Goal: Task Accomplishment & Management: Use online tool/utility

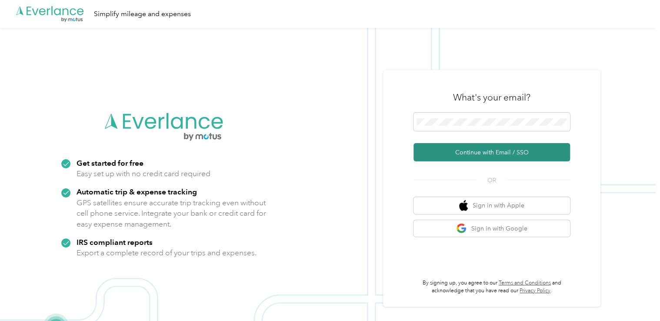
click at [476, 153] on button "Continue with Email / SSO" at bounding box center [492, 152] width 157 height 18
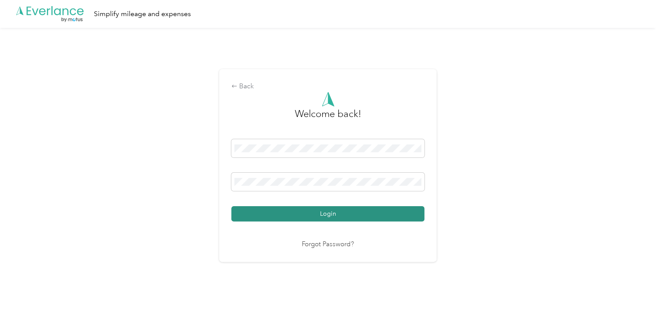
click at [294, 216] on button "Login" at bounding box center [327, 213] width 193 height 15
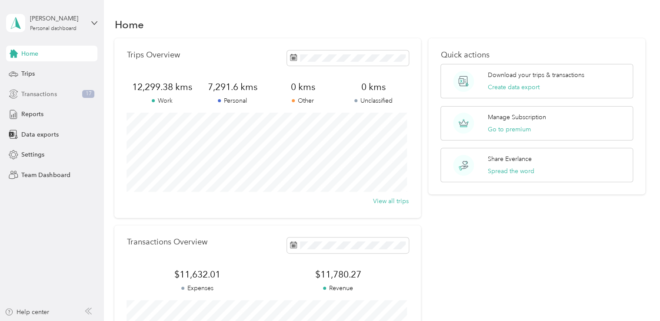
click at [38, 94] on span "Transactions" at bounding box center [38, 94] width 35 height 9
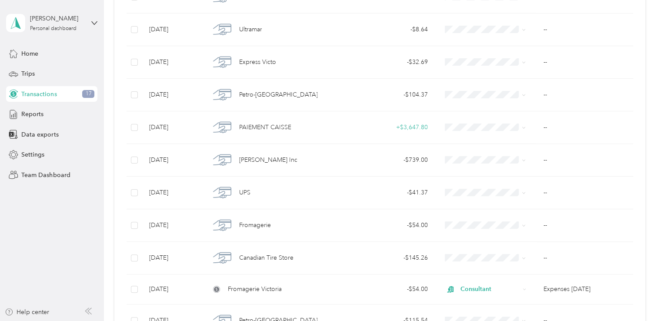
scroll to position [164, 0]
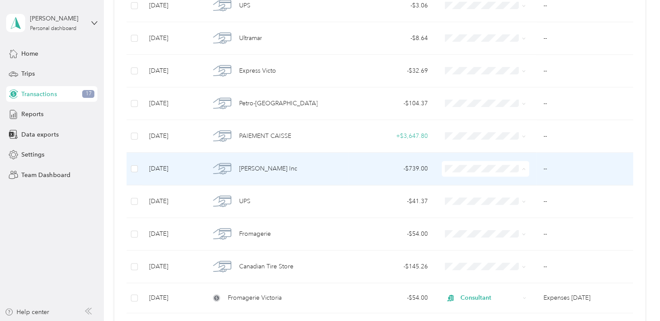
click at [486, 199] on span "Personal" at bounding box center [492, 199] width 60 height 9
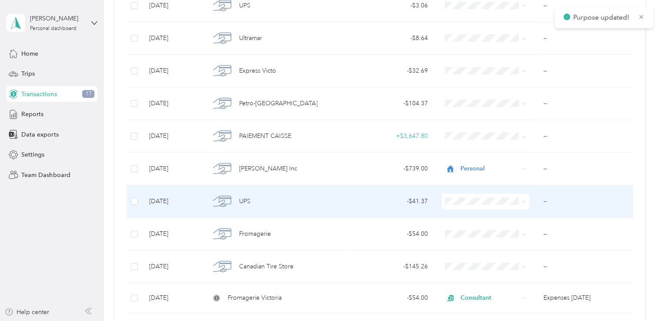
click at [522, 200] on icon at bounding box center [524, 202] width 4 height 4
click at [467, 76] on span "Work" at bounding box center [492, 77] width 60 height 9
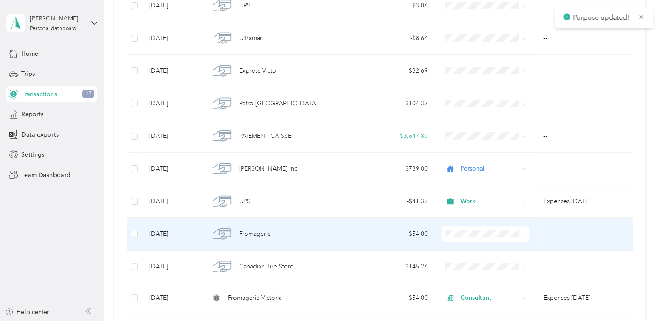
click at [519, 234] on span at bounding box center [522, 234] width 7 height 10
click at [522, 232] on icon at bounding box center [524, 234] width 4 height 4
click at [471, 107] on span "Work" at bounding box center [492, 110] width 60 height 9
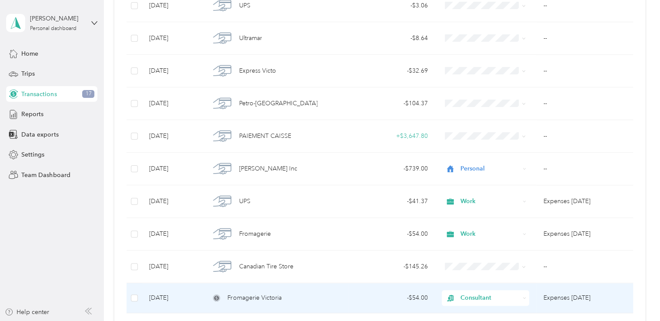
click at [523, 297] on icon at bounding box center [524, 297] width 3 height 3
click at [478, 174] on span "Work" at bounding box center [492, 174] width 60 height 9
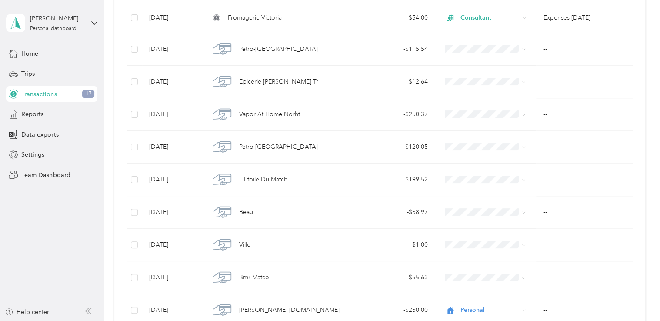
scroll to position [443, 0]
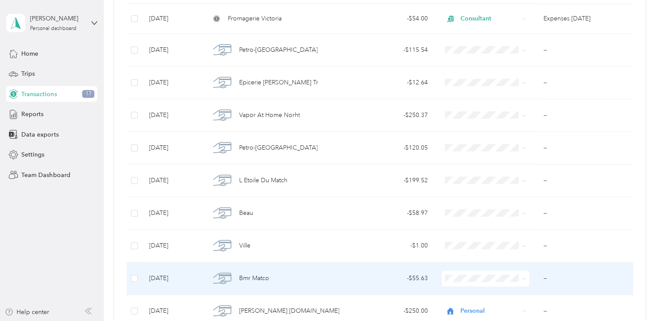
click at [519, 274] on span at bounding box center [522, 279] width 7 height 10
click at [523, 278] on icon at bounding box center [524, 279] width 3 height 2
click at [479, 170] on span "Personal" at bounding box center [492, 168] width 60 height 9
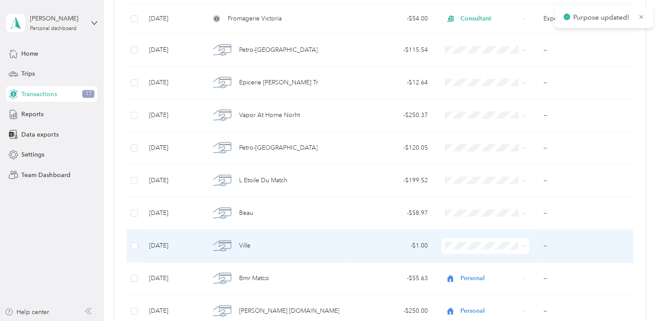
click at [519, 241] on span at bounding box center [522, 246] width 7 height 10
click at [522, 244] on icon at bounding box center [524, 246] width 4 height 4
click at [487, 137] on span "Personal" at bounding box center [492, 135] width 60 height 9
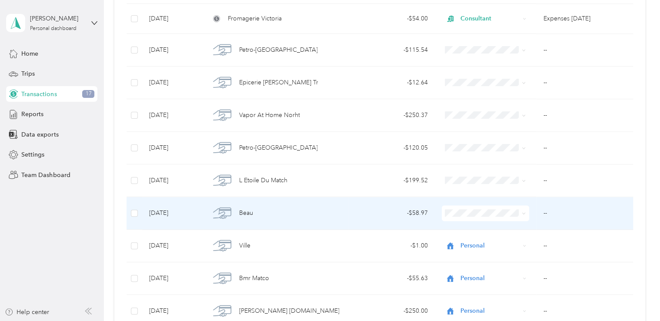
click at [522, 213] on icon at bounding box center [524, 213] width 4 height 4
click at [475, 103] on span "Personal" at bounding box center [492, 104] width 60 height 9
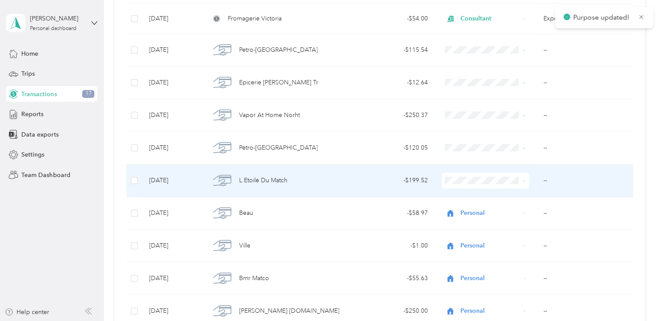
click at [522, 179] on icon at bounding box center [524, 181] width 4 height 4
click at [488, 208] on span "Personal" at bounding box center [492, 210] width 60 height 9
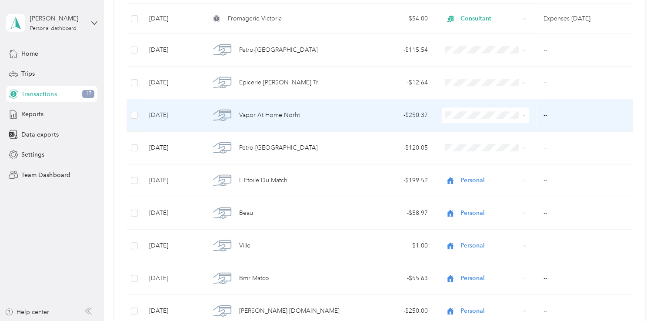
click at [522, 114] on icon at bounding box center [524, 116] width 4 height 4
click at [496, 144] on span "Personal" at bounding box center [492, 145] width 60 height 9
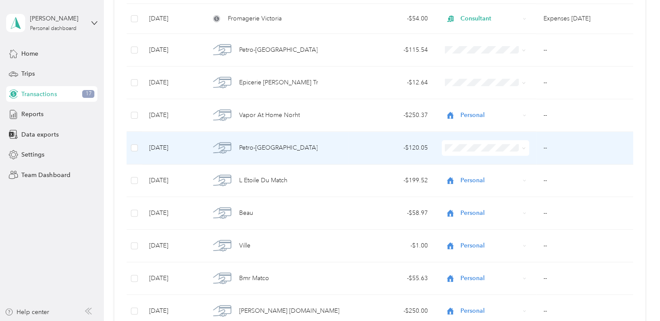
click at [522, 146] on icon at bounding box center [524, 148] width 4 height 4
click at [501, 162] on span "Work" at bounding box center [492, 162] width 60 height 9
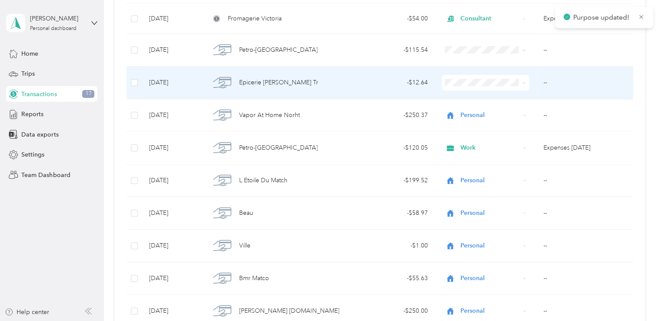
click at [522, 81] on icon at bounding box center [524, 83] width 4 height 4
click at [511, 97] on span "Work" at bounding box center [492, 97] width 60 height 9
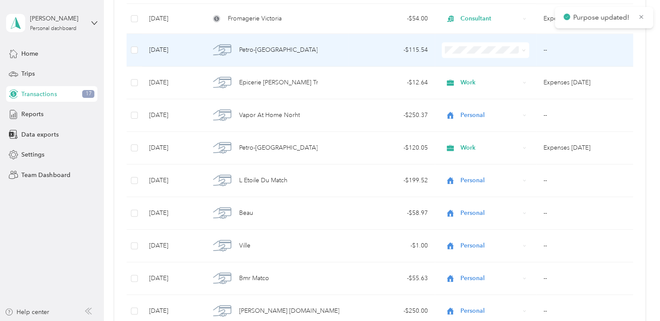
click at [522, 49] on icon at bounding box center [524, 50] width 4 height 4
click at [504, 64] on span "Work" at bounding box center [492, 64] width 60 height 9
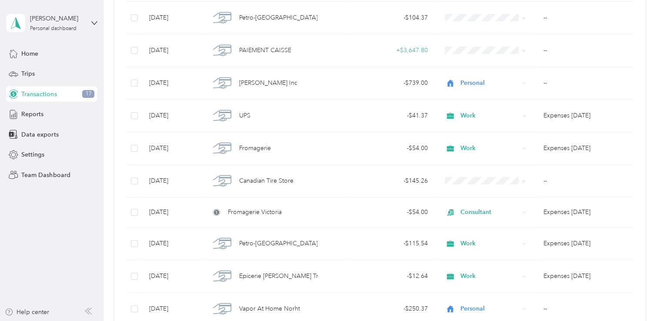
scroll to position [244, 0]
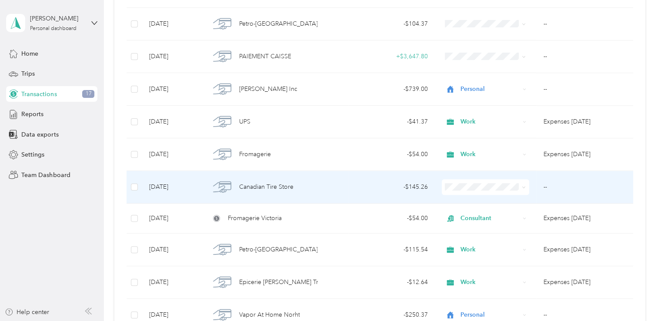
click at [522, 187] on icon at bounding box center [524, 187] width 4 height 4
click at [491, 200] on span "Work" at bounding box center [492, 202] width 60 height 9
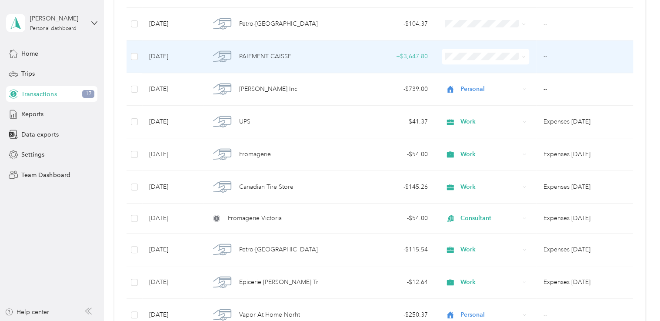
click at [520, 55] on span at bounding box center [522, 57] width 7 height 10
click at [522, 60] on span at bounding box center [524, 56] width 4 height 7
click at [474, 87] on span "Personal" at bounding box center [492, 84] width 60 height 9
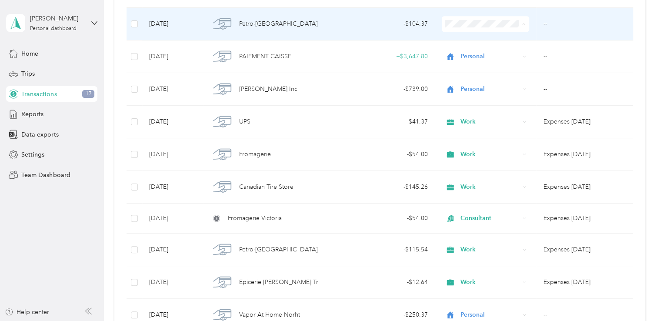
click at [489, 35] on span "Work" at bounding box center [492, 39] width 60 height 9
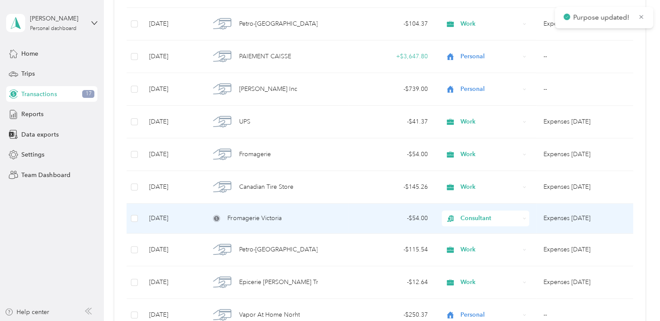
click at [481, 211] on div "Consultant" at bounding box center [485, 218] width 87 height 16
click at [474, 96] on li "Work" at bounding box center [484, 94] width 87 height 15
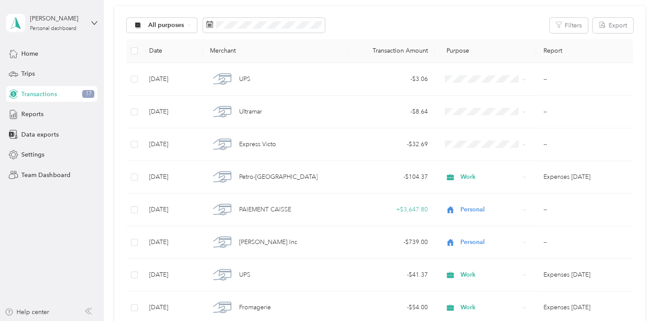
scroll to position [94, 0]
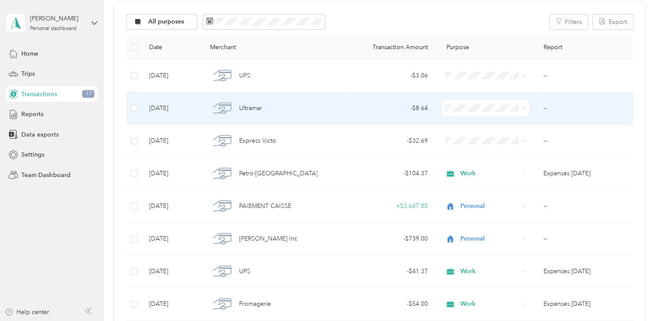
click at [520, 107] on span at bounding box center [522, 109] width 7 height 10
click at [477, 141] on li "Personal" at bounding box center [484, 139] width 87 height 15
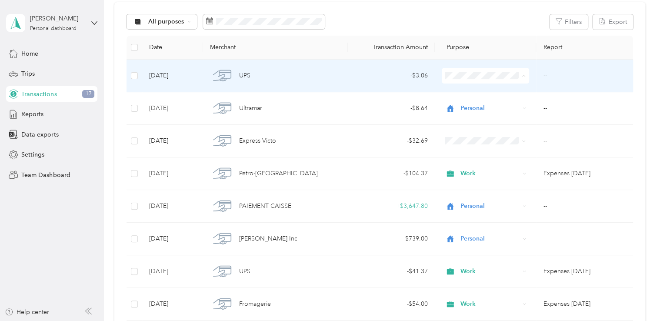
click at [475, 105] on span "Personal" at bounding box center [492, 106] width 60 height 9
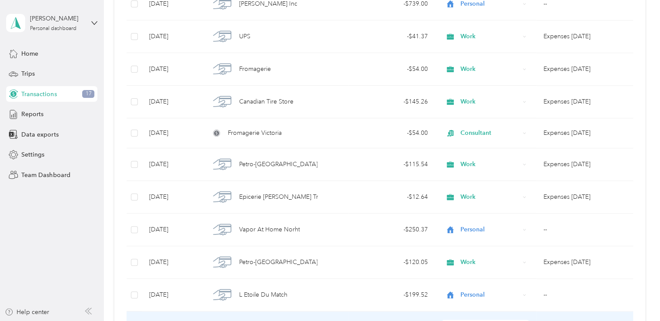
scroll to position [311, 0]
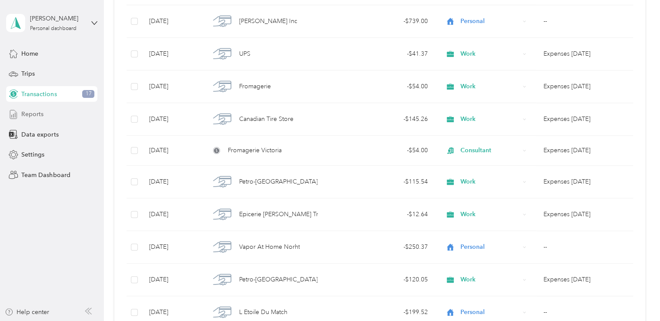
click at [27, 112] on span "Reports" at bounding box center [32, 114] width 22 height 9
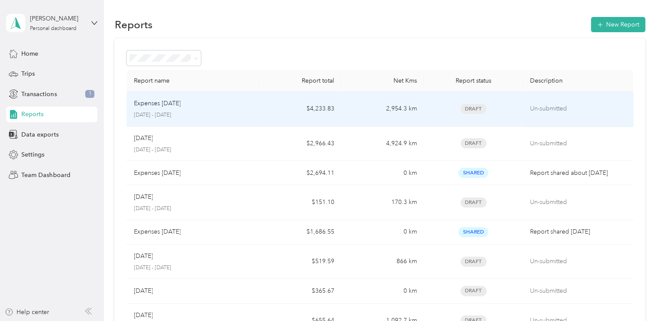
click at [180, 107] on p "Expenses [DATE]" at bounding box center [157, 104] width 47 height 10
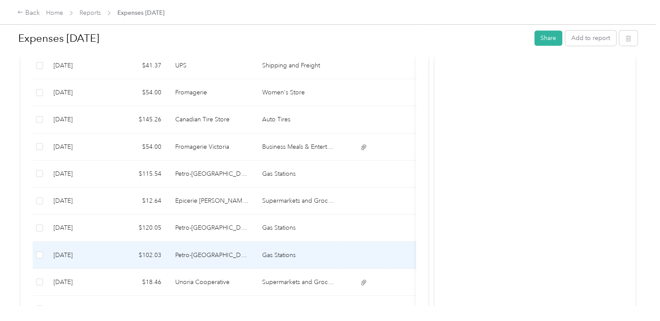
scroll to position [280, 0]
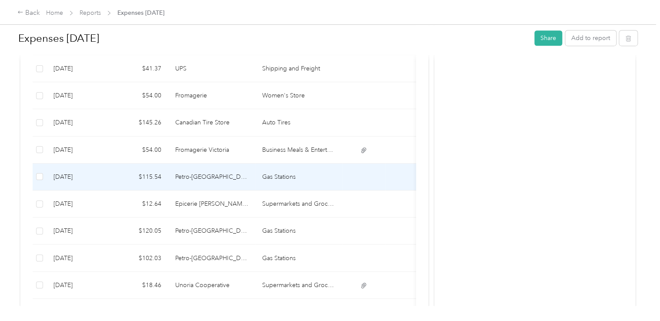
click at [195, 180] on td "Petro-[GEOGRAPHIC_DATA]" at bounding box center [211, 177] width 87 height 27
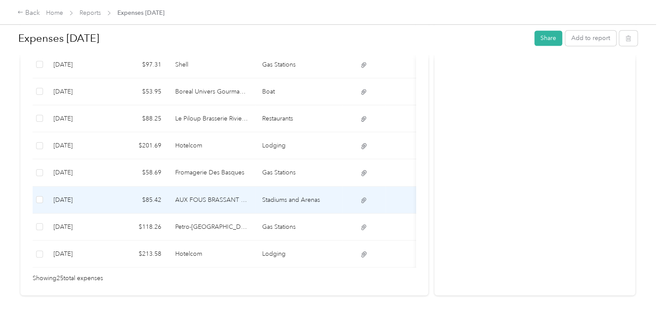
scroll to position [628, 0]
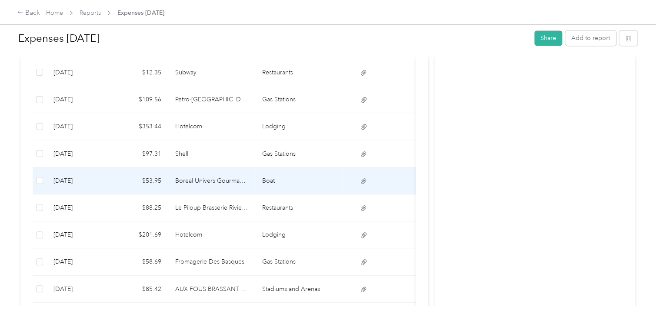
drag, startPoint x: 274, startPoint y: 187, endPoint x: 268, endPoint y: 187, distance: 5.7
click at [268, 187] on td "Boat" at bounding box center [298, 180] width 87 height 27
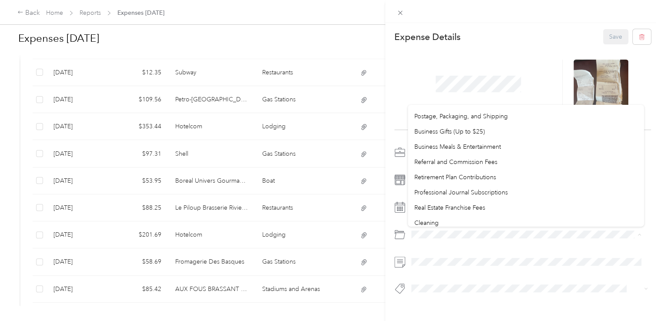
scroll to position [348, 0]
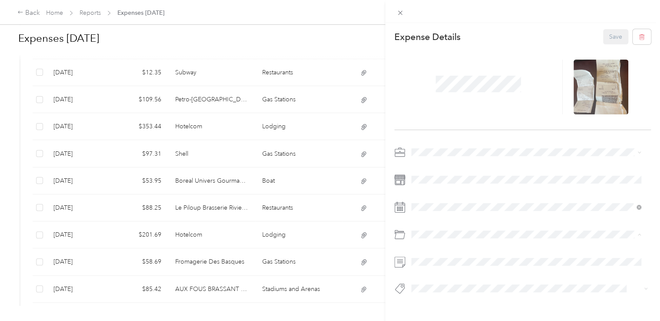
click at [462, 118] on span "Business Meals & Entertainment" at bounding box center [457, 118] width 87 height 7
click at [603, 35] on button "Save" at bounding box center [615, 36] width 25 height 15
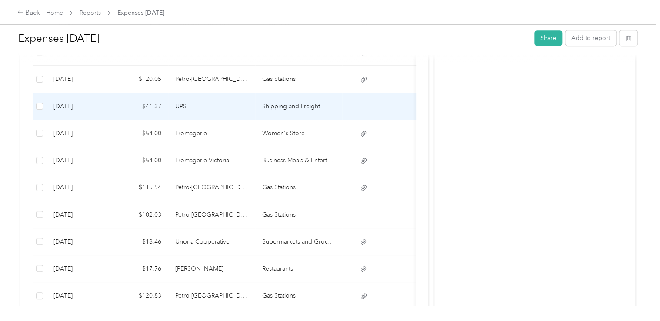
scroll to position [237, 0]
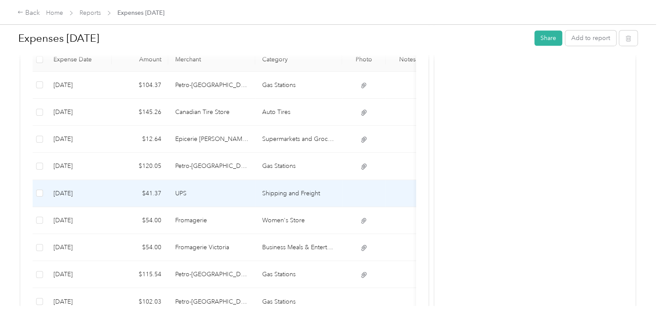
click at [204, 193] on td "UPS" at bounding box center [211, 193] width 87 height 27
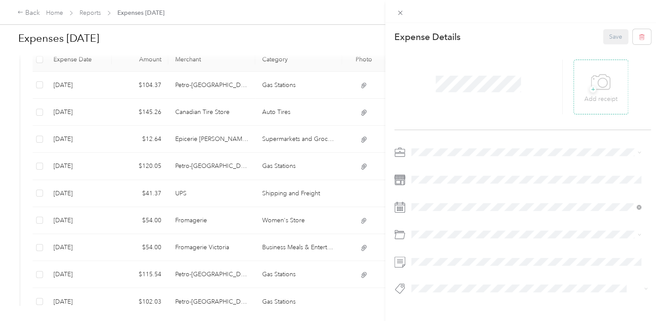
click at [593, 82] on icon at bounding box center [601, 82] width 20 height 24
click at [598, 84] on icon at bounding box center [602, 82] width 9 height 9
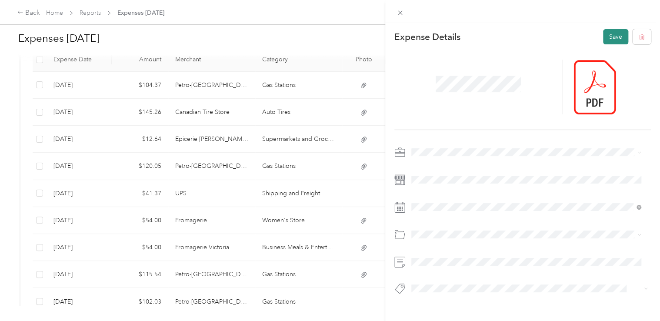
click at [608, 33] on button "Save" at bounding box center [615, 36] width 25 height 15
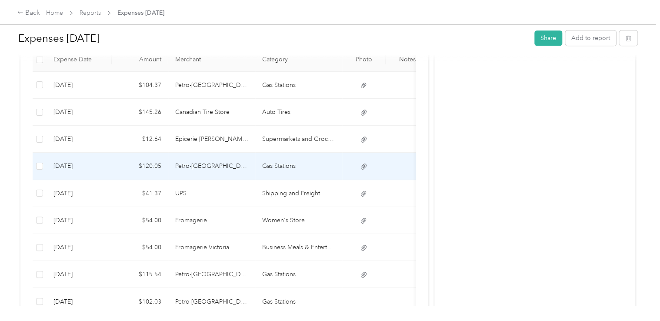
click at [70, 166] on td "10-2-2025" at bounding box center [79, 166] width 65 height 27
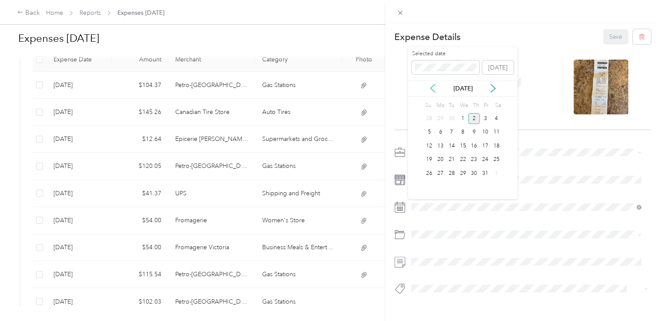
click at [430, 84] on icon at bounding box center [432, 88] width 9 height 9
click at [498, 145] on div "20" at bounding box center [496, 145] width 11 height 11
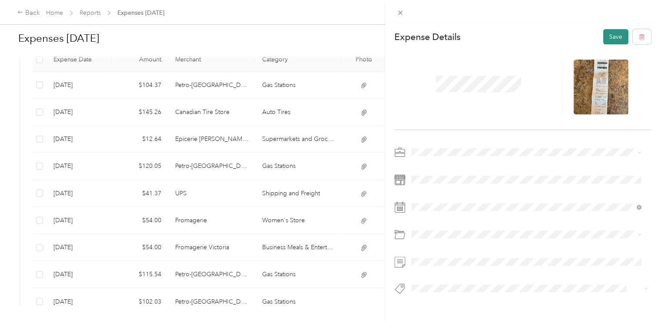
click at [606, 35] on button "Save" at bounding box center [615, 36] width 25 height 15
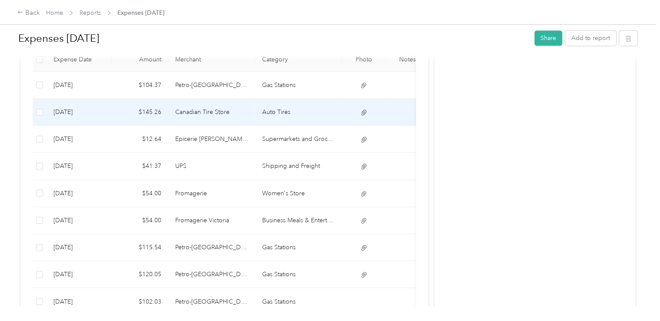
click at [101, 109] on td "10-2-2025" at bounding box center [79, 112] width 65 height 27
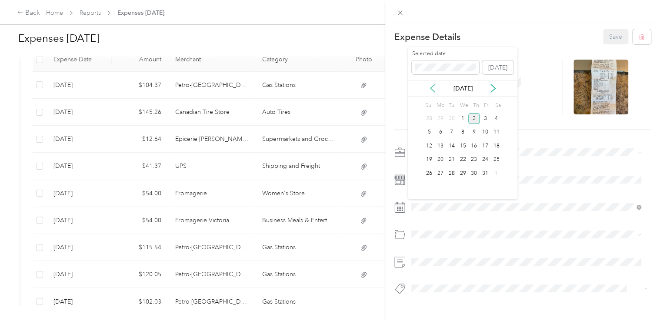
click at [430, 84] on icon at bounding box center [432, 88] width 9 height 9
click at [474, 157] on div "25" at bounding box center [473, 159] width 11 height 11
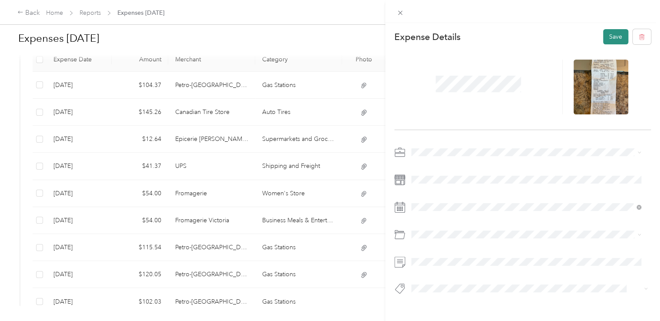
click at [612, 34] on button "Save" at bounding box center [615, 36] width 25 height 15
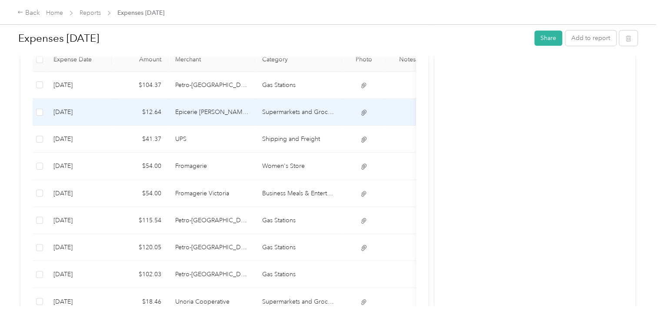
click at [120, 111] on td "$12.64" at bounding box center [140, 112] width 57 height 27
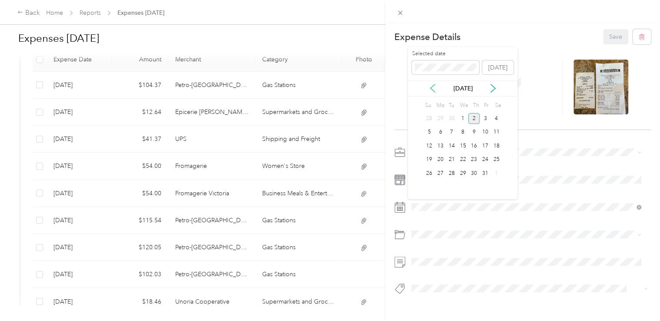
click at [432, 84] on icon at bounding box center [432, 88] width 9 height 9
click at [472, 158] on div "25" at bounding box center [473, 159] width 11 height 11
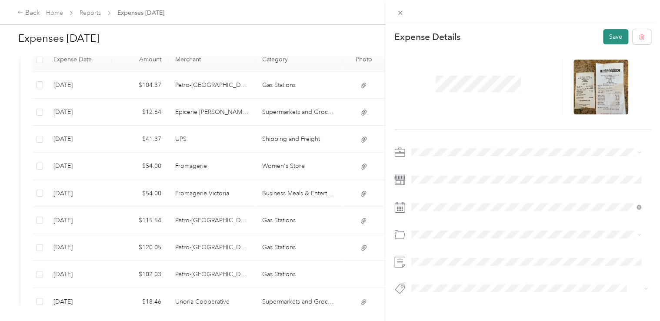
click at [611, 32] on button "Save" at bounding box center [615, 36] width 25 height 15
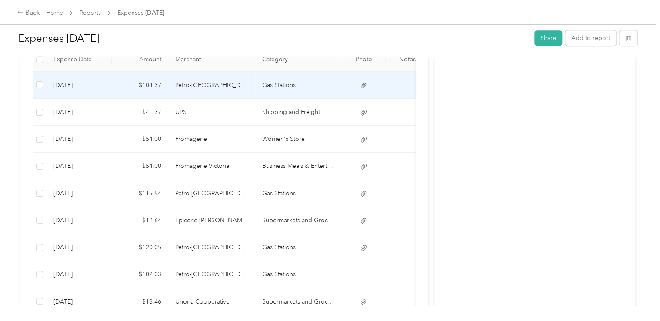
click at [150, 83] on td "$104.37" at bounding box center [140, 85] width 57 height 27
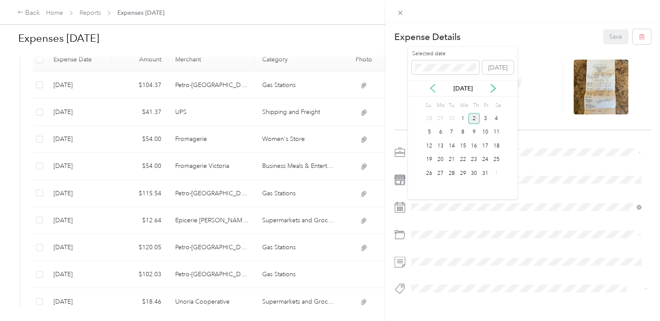
click at [431, 84] on icon at bounding box center [432, 88] width 9 height 9
click at [494, 157] on div "27" at bounding box center [496, 159] width 11 height 11
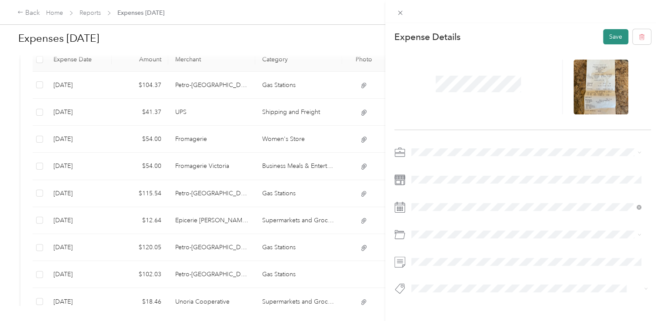
click at [604, 35] on button "Save" at bounding box center [615, 36] width 25 height 15
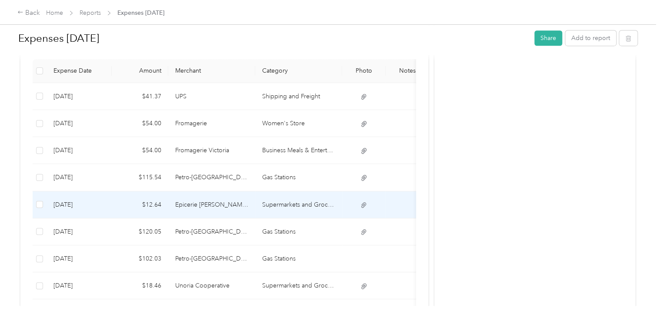
scroll to position [139, 0]
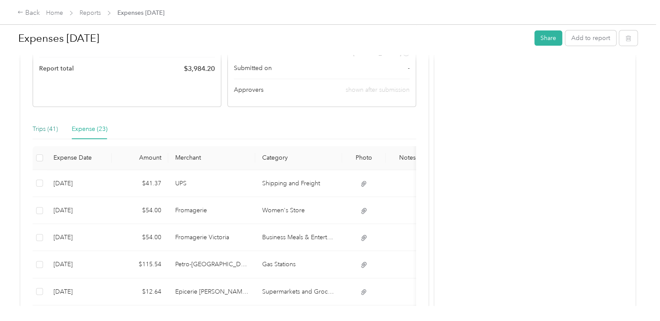
click at [43, 128] on div "Trips (41)" at bounding box center [45, 129] width 25 height 10
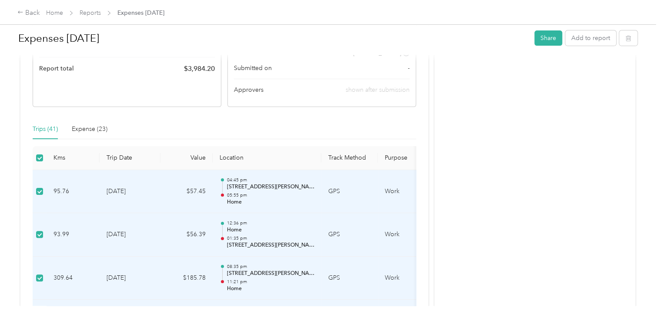
drag, startPoint x: 38, startPoint y: 161, endPoint x: 101, endPoint y: 165, distance: 62.7
click at [101, 165] on th "Trip Date" at bounding box center [130, 158] width 61 height 24
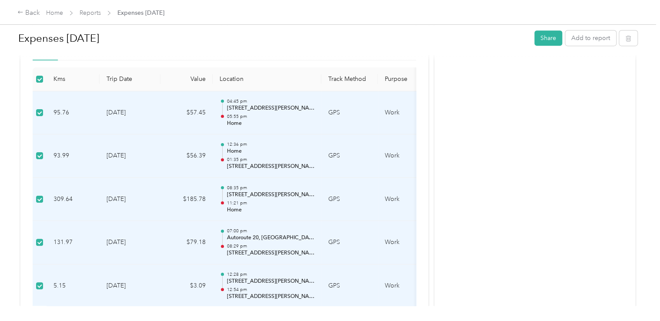
scroll to position [87, 0]
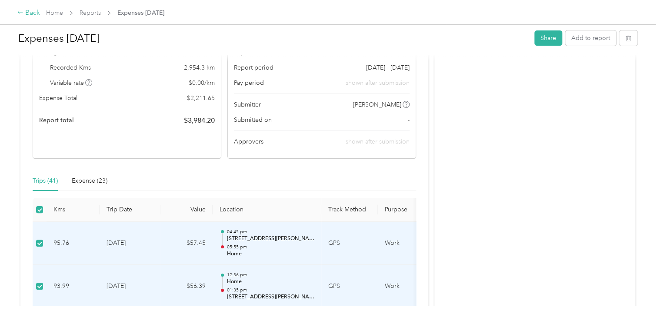
click at [20, 12] on icon at bounding box center [20, 12] width 6 height 6
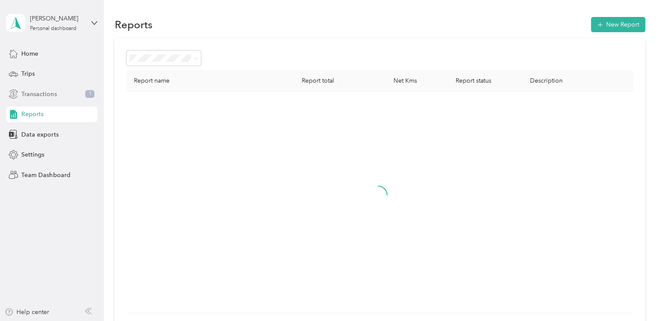
click at [26, 90] on span "Transactions" at bounding box center [38, 94] width 35 height 9
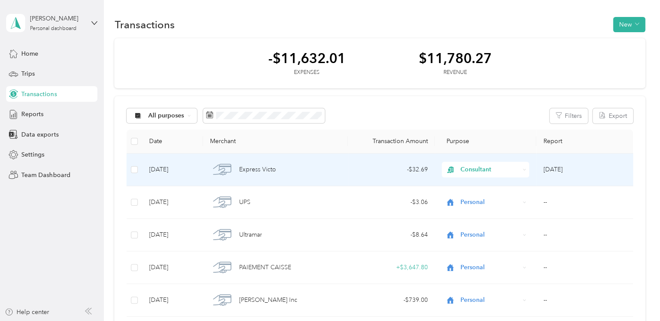
click at [516, 169] on span "Consultant" at bounding box center [490, 170] width 59 height 10
click at [471, 184] on span "Work" at bounding box center [492, 185] width 60 height 9
click at [286, 168] on div "Express Victo" at bounding box center [275, 169] width 131 height 18
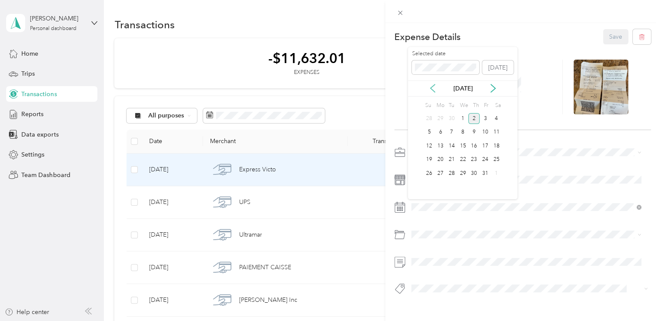
click at [430, 86] on icon at bounding box center [432, 88] width 9 height 9
click at [495, 157] on div "27" at bounding box center [496, 159] width 11 height 11
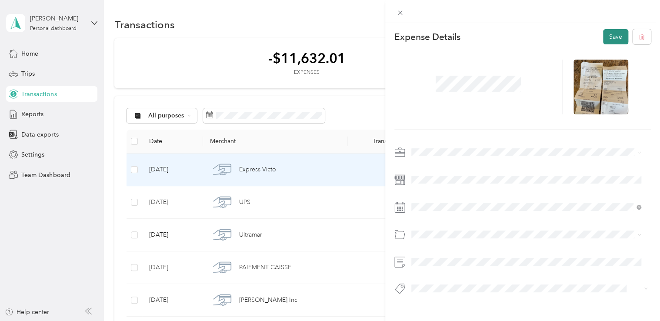
click at [608, 38] on button "Save" at bounding box center [615, 36] width 25 height 15
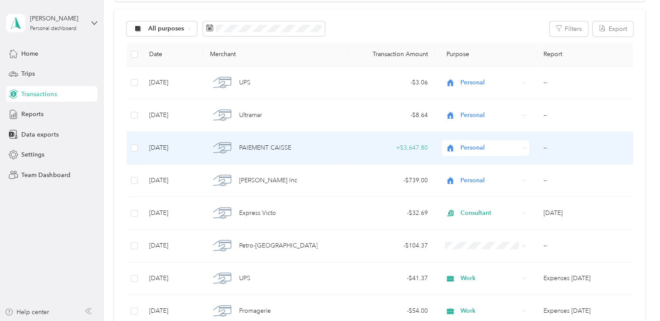
scroll to position [130, 0]
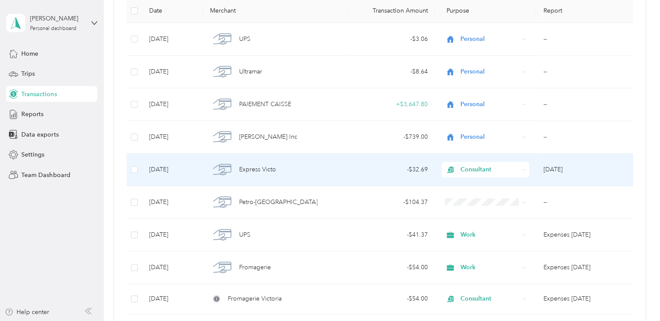
click at [482, 165] on span "Consultant" at bounding box center [490, 170] width 59 height 10
click at [478, 184] on span "Work" at bounding box center [492, 185] width 60 height 9
click at [478, 168] on span "Consultant" at bounding box center [490, 170] width 59 height 10
click at [479, 188] on li "Work" at bounding box center [484, 185] width 87 height 15
click at [557, 168] on td "[DATE]" at bounding box center [584, 170] width 97 height 33
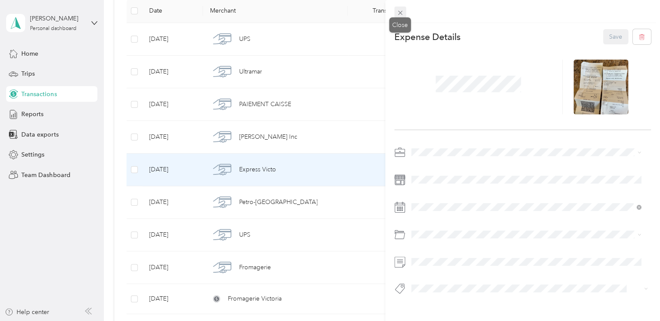
click at [399, 10] on icon at bounding box center [400, 12] width 7 height 7
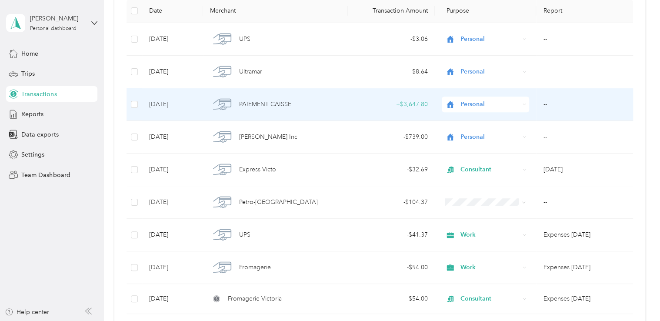
drag, startPoint x: 561, startPoint y: 164, endPoint x: 356, endPoint y: 92, distance: 217.4
click at [356, 92] on td "+ $3,647.80" at bounding box center [391, 104] width 87 height 33
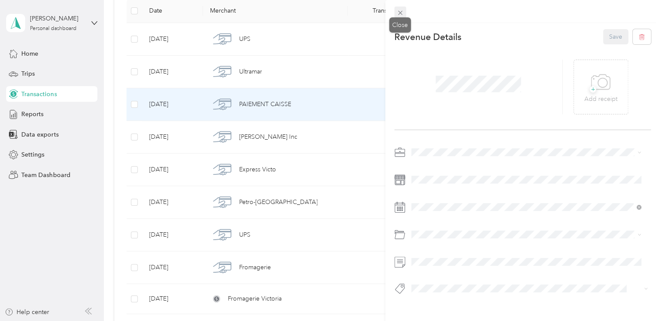
click at [400, 12] on icon at bounding box center [400, 12] width 7 height 7
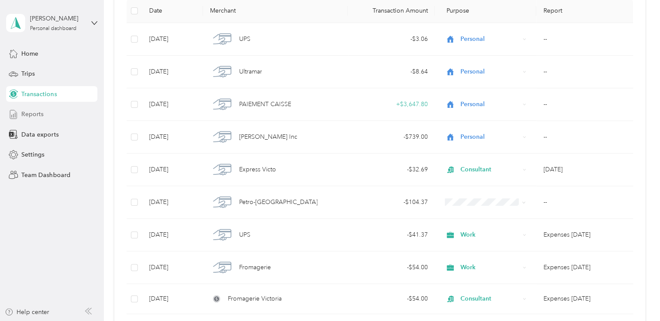
click at [28, 113] on span "Reports" at bounding box center [32, 114] width 22 height 9
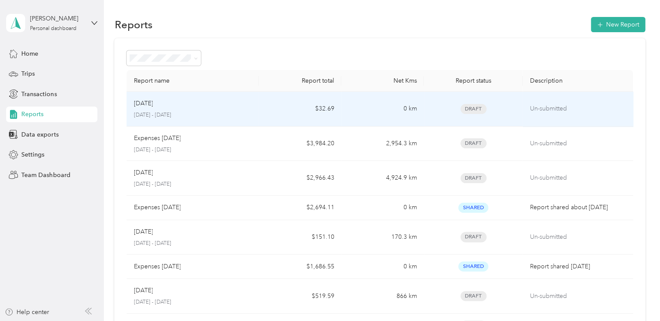
click at [163, 108] on div "Oct 2025 October 1 - 31, 2025" at bounding box center [193, 109] width 118 height 20
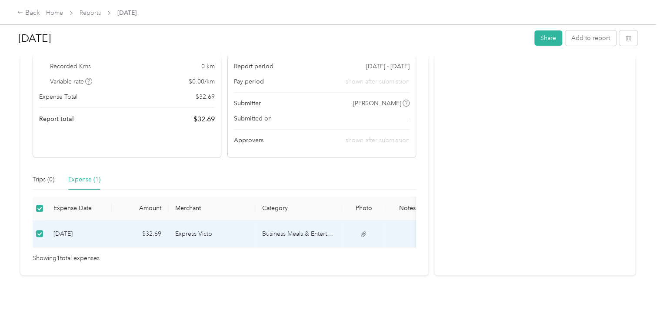
scroll to position [101, 0]
click at [184, 222] on td "Express Victo" at bounding box center [211, 233] width 87 height 27
click at [110, 220] on td "9-27-2025" at bounding box center [79, 233] width 65 height 27
click at [121, 220] on td "$32.69" at bounding box center [140, 233] width 57 height 27
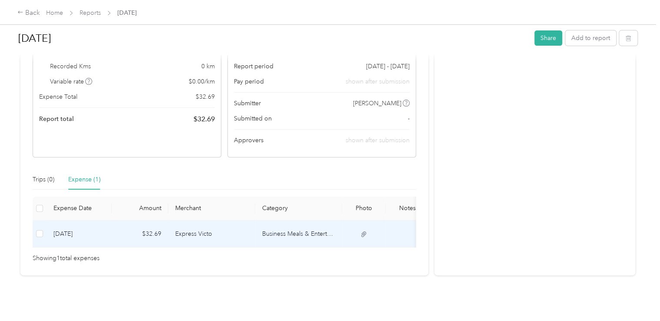
click at [95, 220] on td "9-27-2025" at bounding box center [79, 233] width 65 height 27
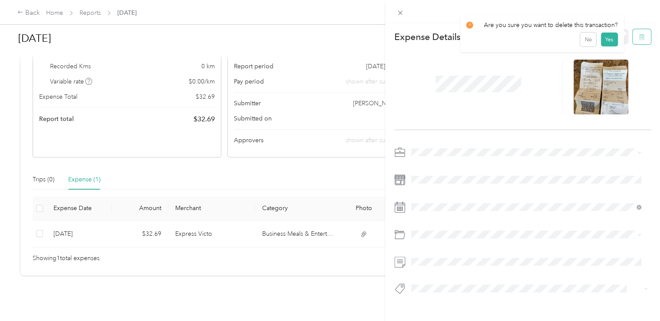
click at [643, 37] on icon "button" at bounding box center [643, 37] width 0 height 2
click at [607, 42] on button "Yes" at bounding box center [609, 43] width 17 height 14
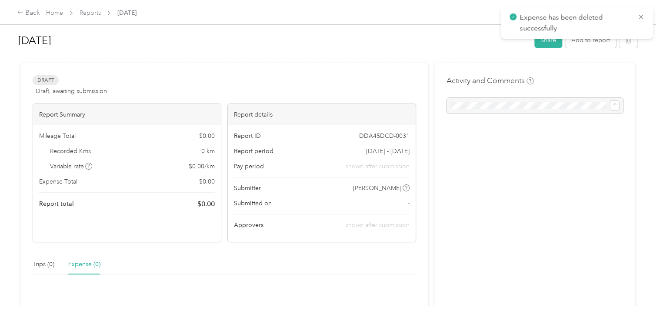
scroll to position [0, 0]
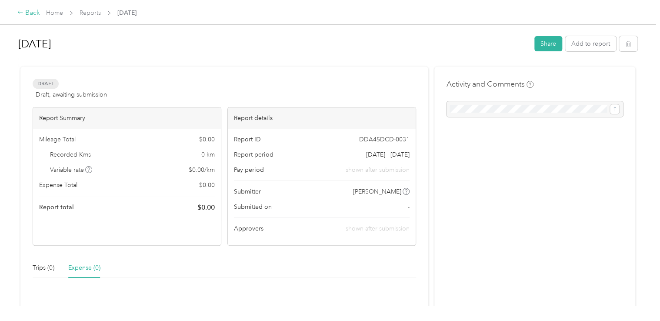
click at [23, 10] on icon at bounding box center [20, 12] width 6 height 6
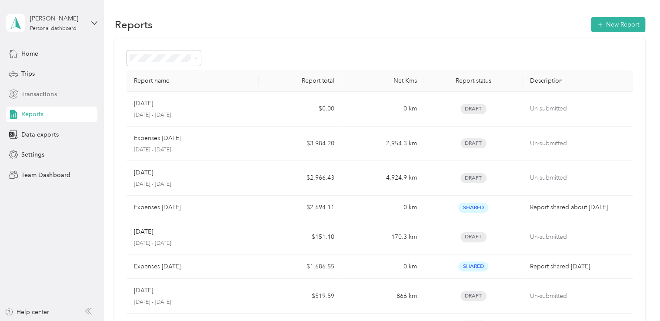
click at [37, 93] on span "Transactions" at bounding box center [38, 94] width 35 height 9
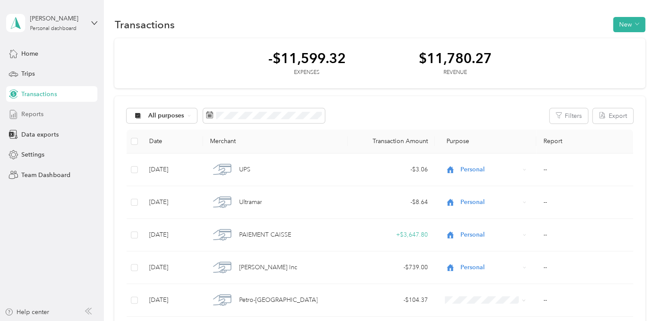
click at [37, 115] on span "Reports" at bounding box center [32, 114] width 22 height 9
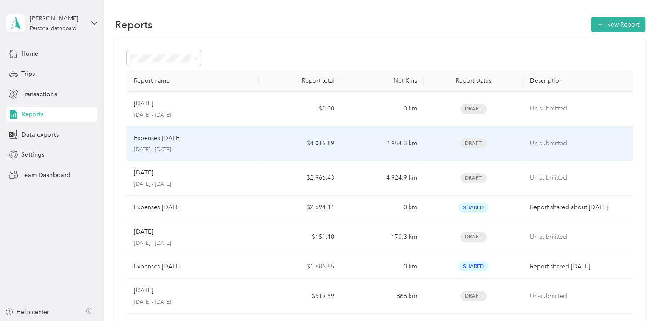
click at [180, 140] on p "Expenses [DATE]" at bounding box center [157, 139] width 47 height 10
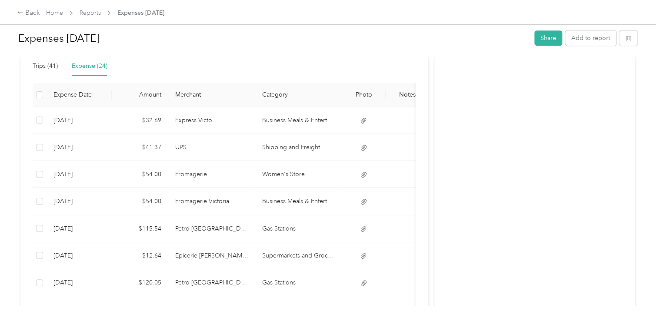
scroll to position [217, 0]
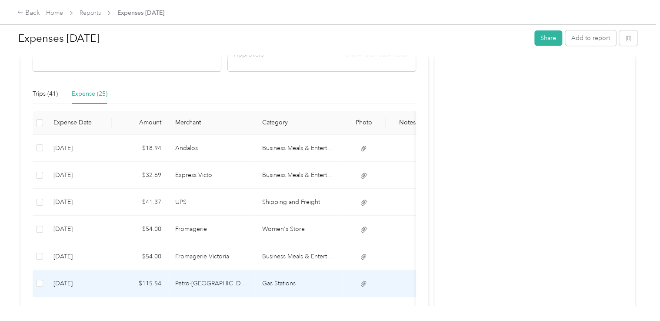
scroll to position [261, 0]
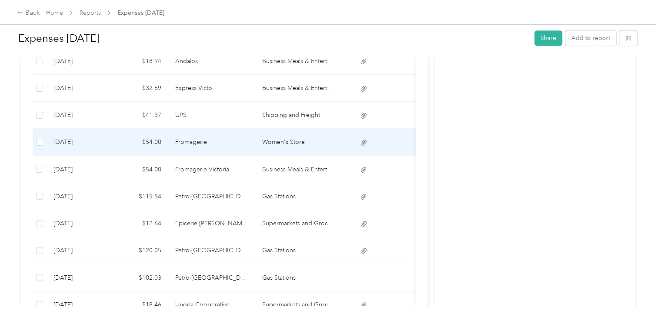
click at [275, 143] on td "Women's Store" at bounding box center [298, 142] width 87 height 27
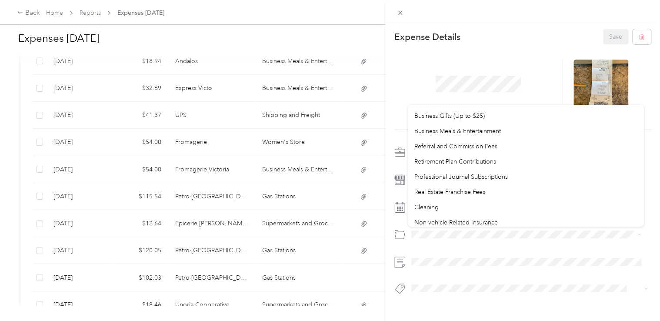
scroll to position [331, 0]
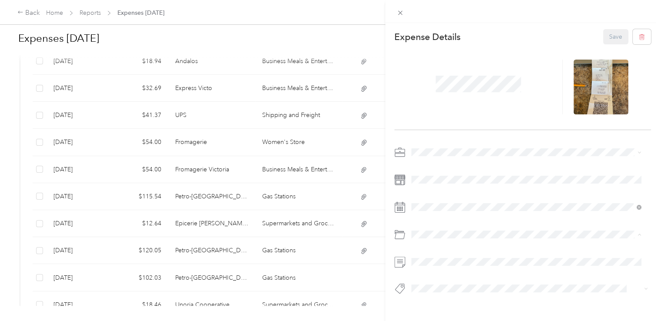
click at [453, 135] on span "Business Meals & Entertainment" at bounding box center [457, 136] width 87 height 7
click at [610, 34] on button "Save" at bounding box center [615, 36] width 25 height 15
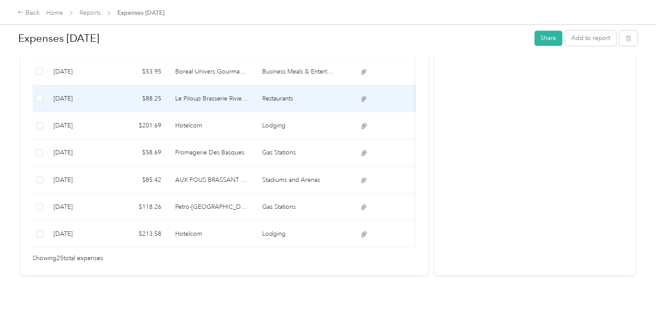
scroll to position [759, 0]
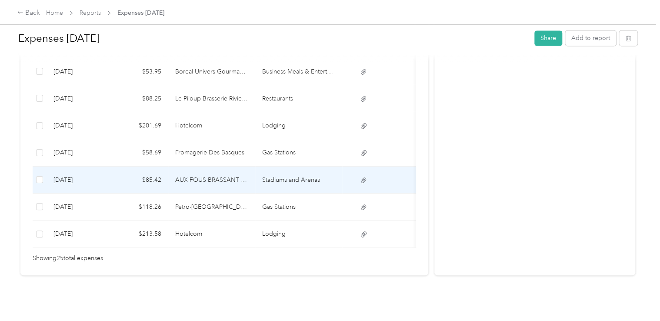
click at [280, 167] on td "Stadiums and Arenas" at bounding box center [298, 180] width 87 height 27
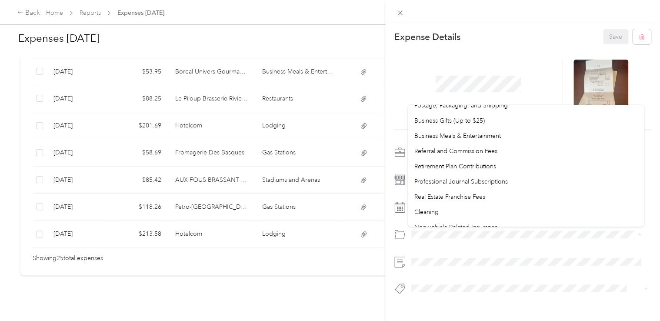
scroll to position [331, 0]
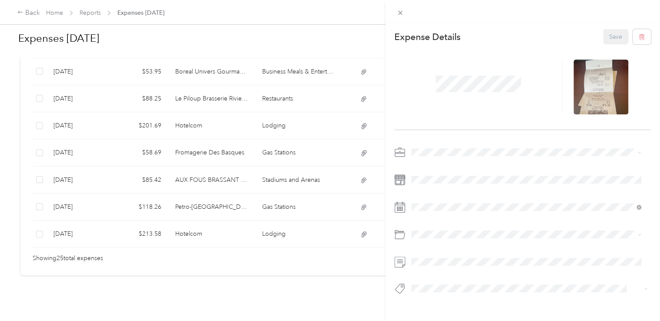
click at [432, 134] on span "Business Meals & Entertainment" at bounding box center [457, 134] width 87 height 7
click at [603, 33] on button "Save" at bounding box center [615, 36] width 25 height 15
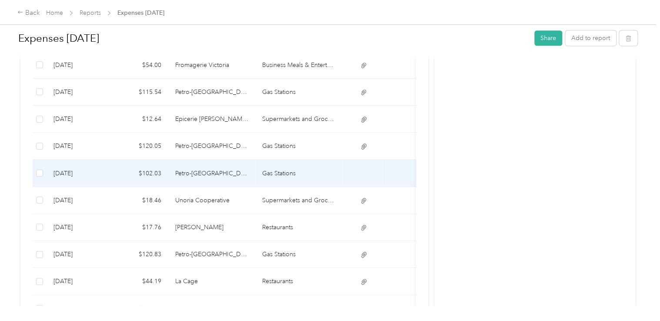
scroll to position [411, 0]
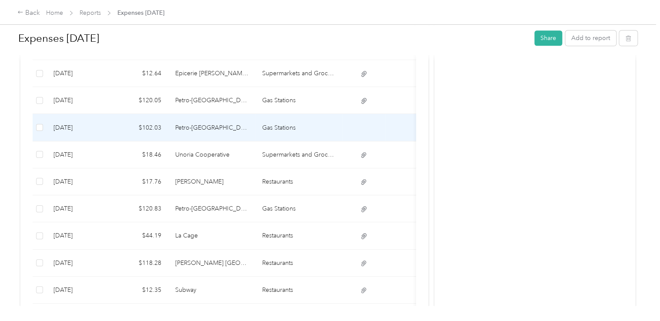
click at [237, 129] on td "Petro-Canada" at bounding box center [211, 127] width 87 height 27
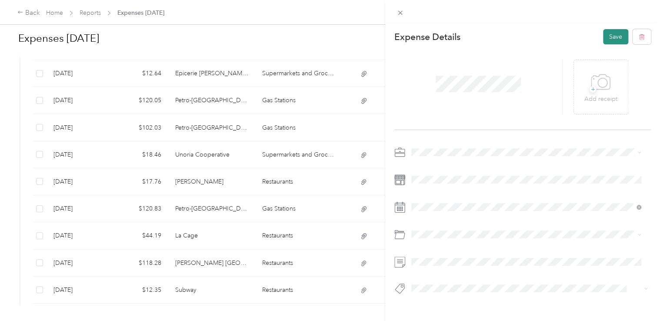
click at [611, 32] on button "Save" at bounding box center [615, 36] width 25 height 15
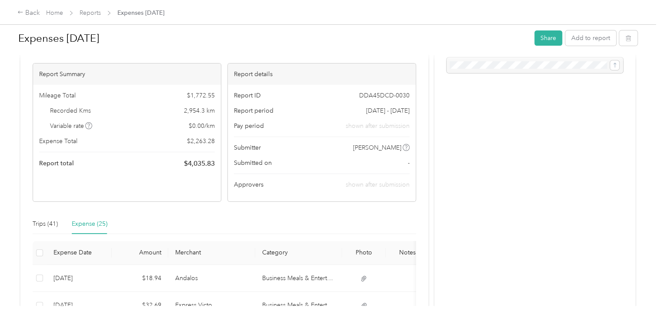
scroll to position [43, 0]
click at [39, 223] on div "Trips (41)" at bounding box center [45, 225] width 25 height 10
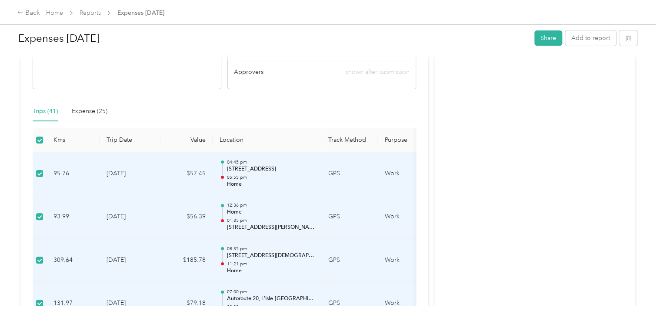
scroll to position [174, 0]
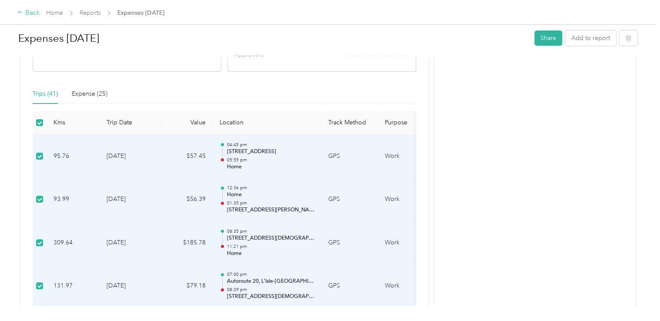
click at [26, 11] on div "Back" at bounding box center [28, 13] width 23 height 10
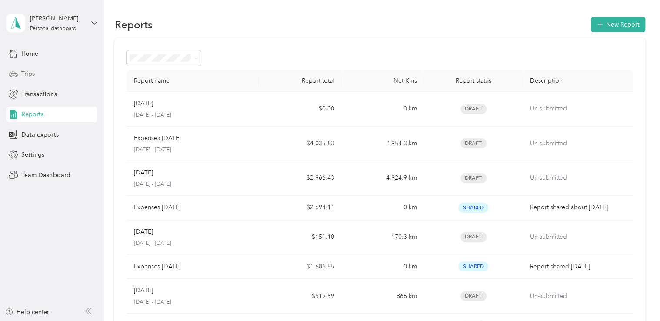
click at [27, 72] on span "Trips" at bounding box center [27, 73] width 13 height 9
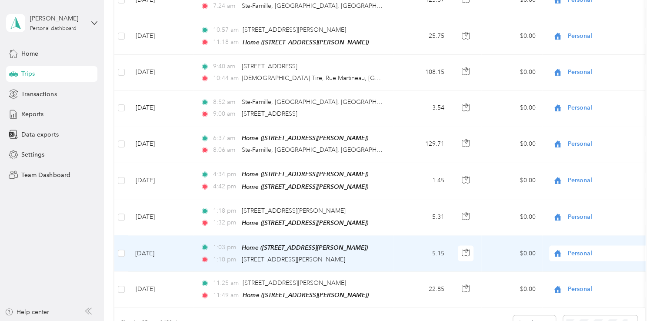
scroll to position [614, 0]
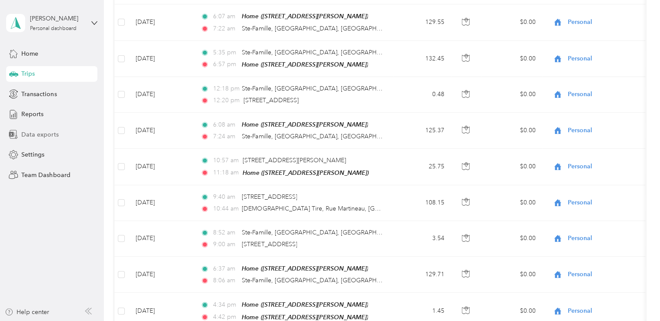
click at [38, 132] on span "Data exports" at bounding box center [39, 134] width 37 height 9
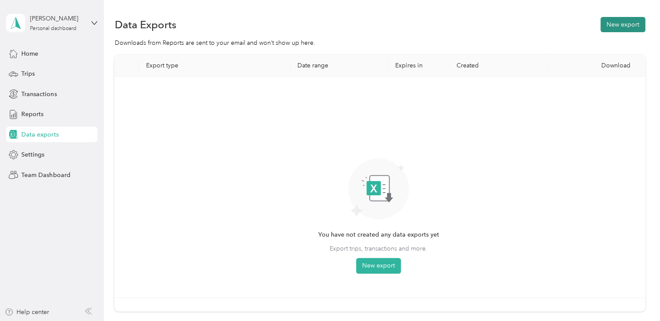
click at [614, 21] on button "New export" at bounding box center [623, 24] width 45 height 15
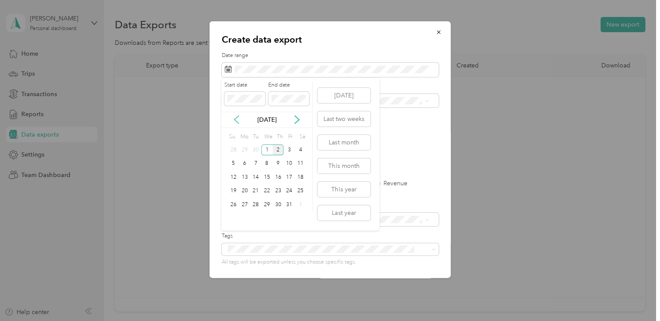
click at [237, 117] on icon at bounding box center [236, 119] width 9 height 9
click at [243, 148] on div "1" at bounding box center [244, 149] width 11 height 11
click at [256, 203] on div "30" at bounding box center [255, 204] width 11 height 11
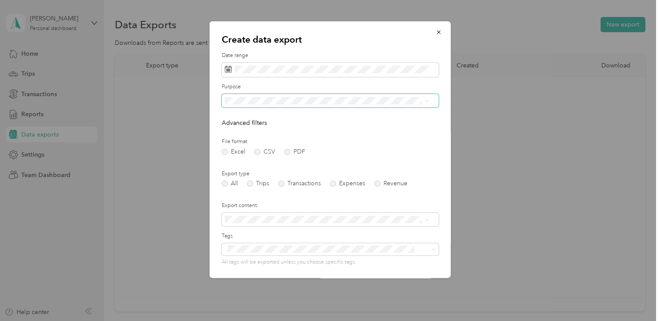
click at [424, 99] on span at bounding box center [425, 101] width 7 height 6
click at [427, 101] on icon at bounding box center [427, 101] width 4 height 4
click at [252, 131] on div "Work" at bounding box center [326, 128] width 198 height 9
click at [426, 101] on icon at bounding box center [427, 101] width 4 height 4
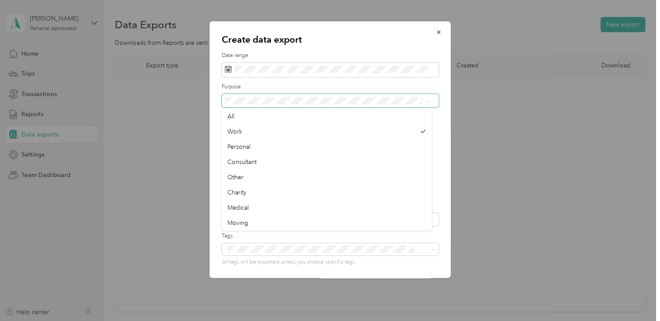
click at [426, 101] on icon at bounding box center [427, 101] width 4 height 4
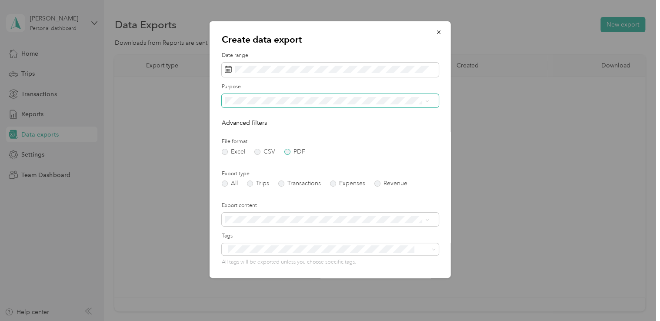
click at [287, 150] on label "PDF" at bounding box center [294, 152] width 21 height 6
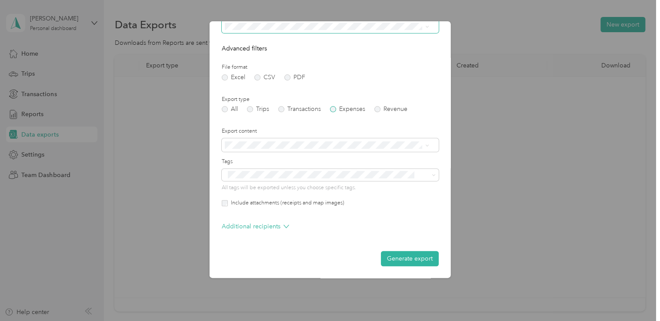
click at [333, 109] on label "Expenses" at bounding box center [347, 109] width 35 height 6
click at [409, 258] on button "Generate export" at bounding box center [410, 258] width 58 height 15
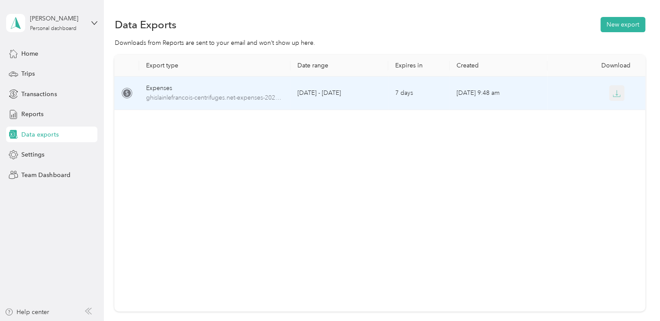
click at [613, 90] on icon "button" at bounding box center [617, 94] width 8 height 8
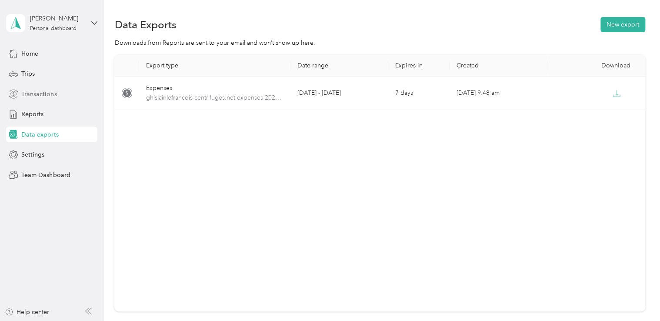
click at [31, 91] on span "Transactions" at bounding box center [38, 94] width 35 height 9
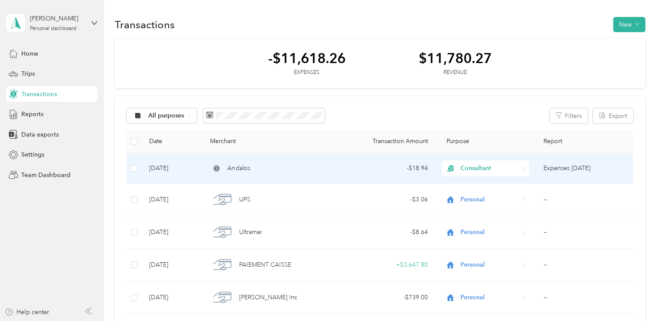
click at [521, 165] on div "Consultant" at bounding box center [485, 168] width 87 height 16
click at [470, 184] on span "Work" at bounding box center [492, 184] width 60 height 9
click at [337, 165] on div "Andalos" at bounding box center [275, 169] width 131 height 10
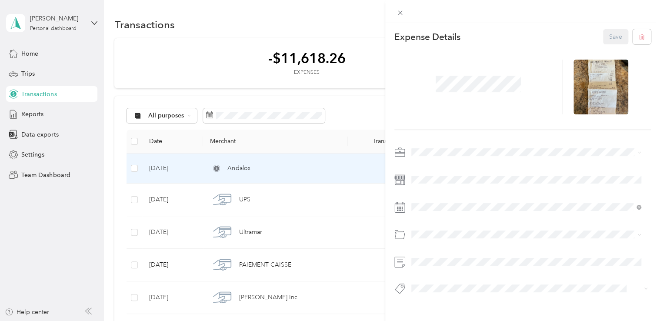
click at [427, 166] on span "Work" at bounding box center [421, 165] width 15 height 7
click at [605, 36] on button "Save" at bounding box center [615, 36] width 25 height 15
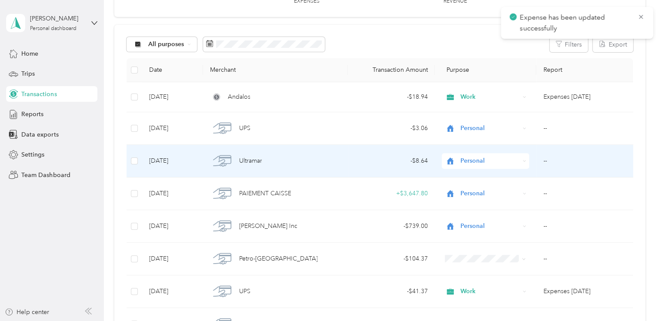
scroll to position [217, 0]
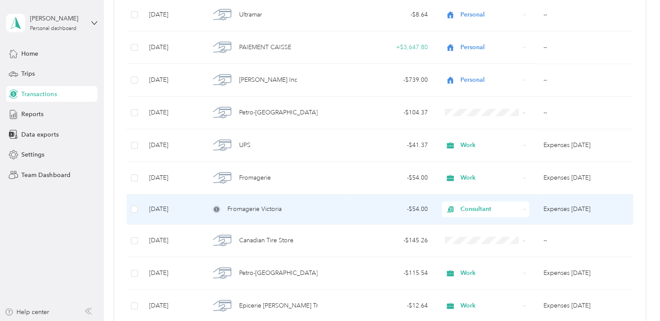
click at [353, 206] on td "- $54.00" at bounding box center [391, 209] width 87 height 30
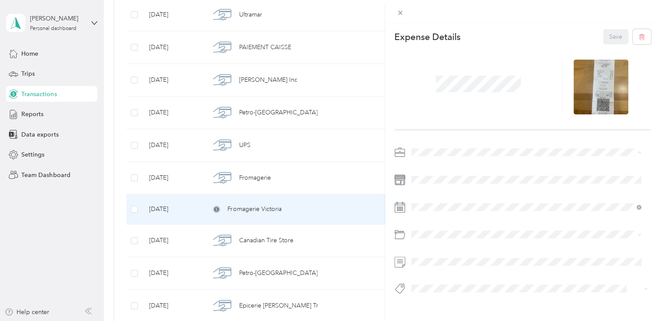
click at [425, 169] on div "Work" at bounding box center [526, 167] width 224 height 9
click at [610, 37] on button "Save" at bounding box center [615, 36] width 25 height 15
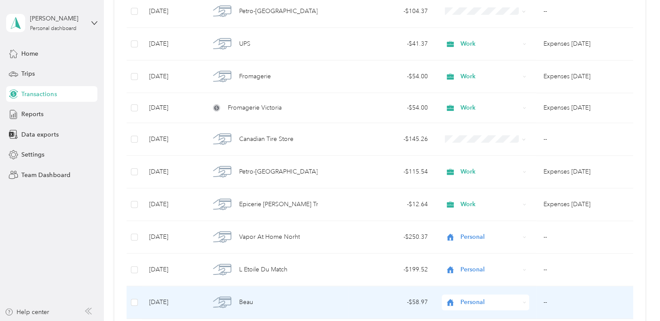
scroll to position [261, 0]
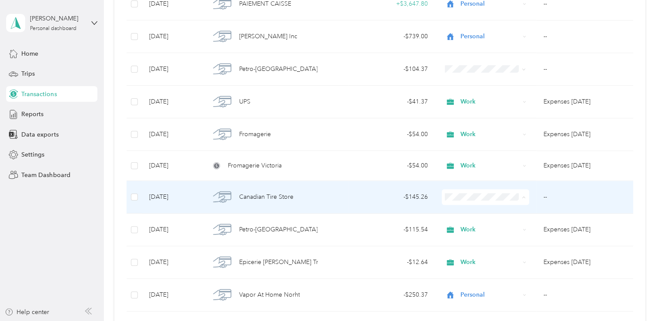
click at [477, 74] on span "Work" at bounding box center [492, 73] width 60 height 9
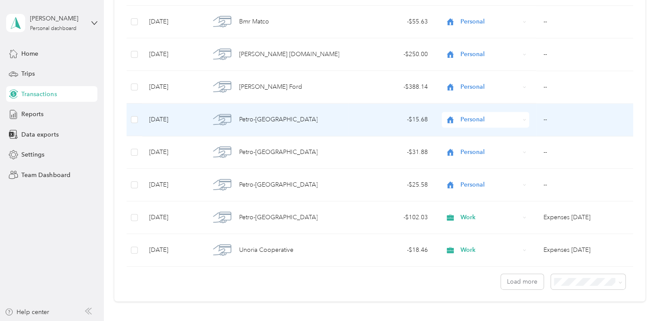
scroll to position [739, 0]
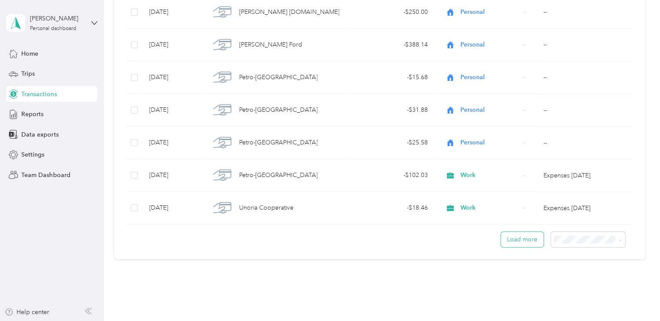
click at [519, 234] on button "Load more" at bounding box center [522, 239] width 43 height 15
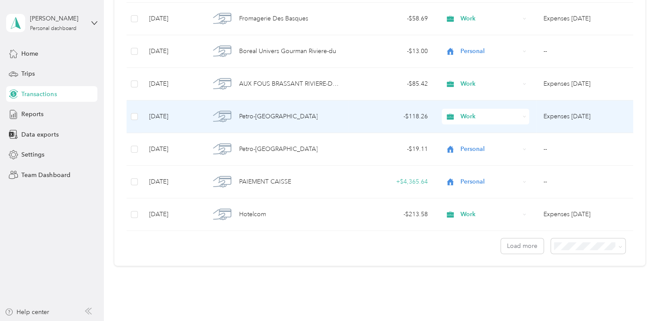
scroll to position [1566, 0]
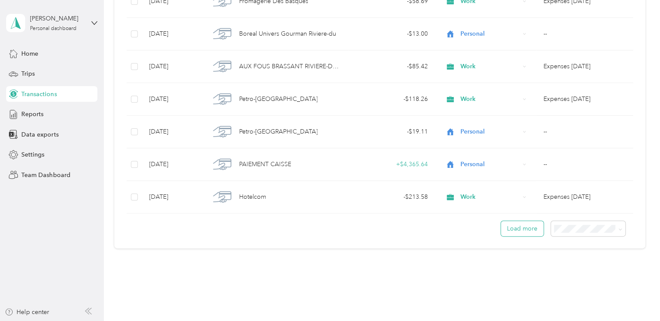
click at [521, 224] on button "Load more" at bounding box center [522, 228] width 43 height 15
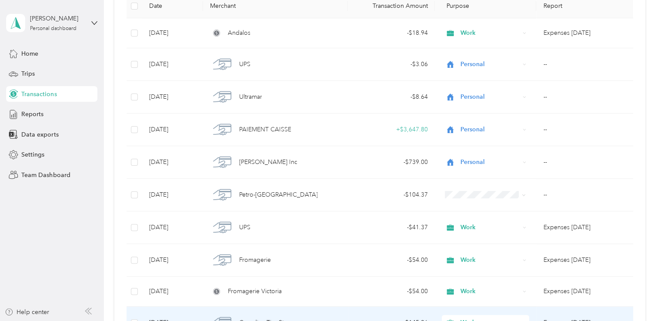
scroll to position [130, 0]
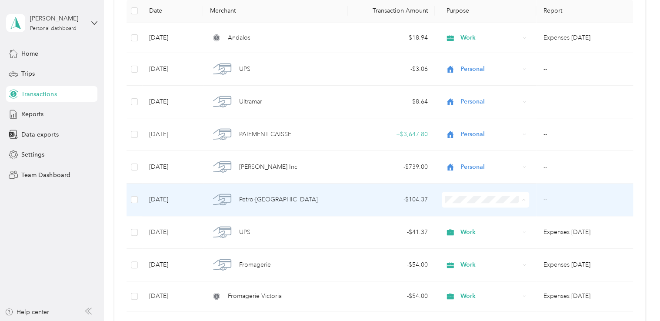
click at [471, 76] on span "Work" at bounding box center [492, 76] width 60 height 9
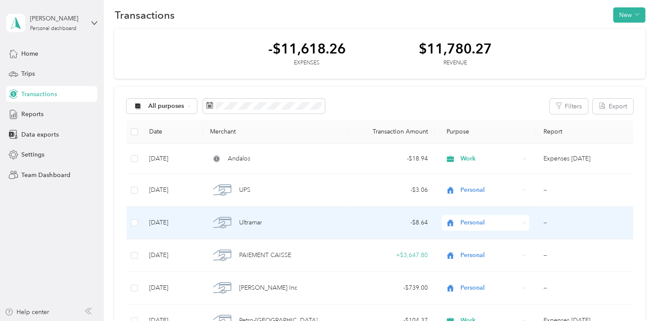
scroll to position [0, 0]
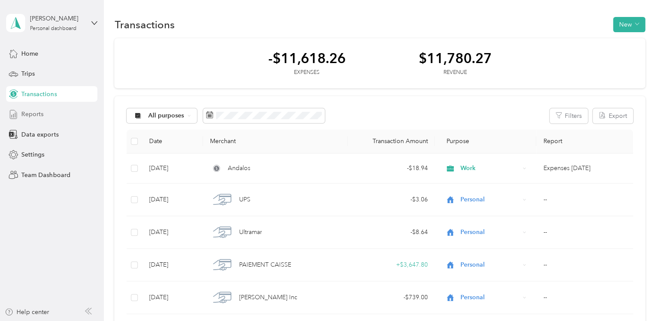
click at [30, 113] on span "Reports" at bounding box center [32, 114] width 22 height 9
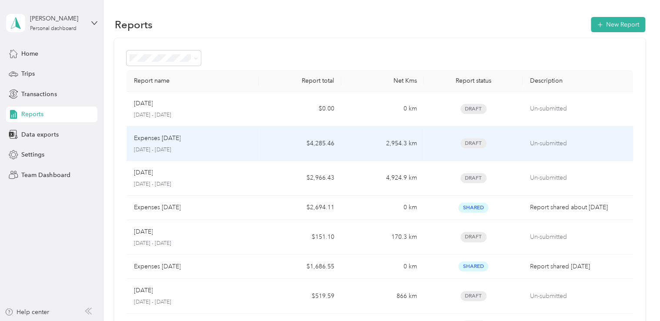
click at [167, 142] on p "Expenses September 2025" at bounding box center [157, 139] width 47 height 10
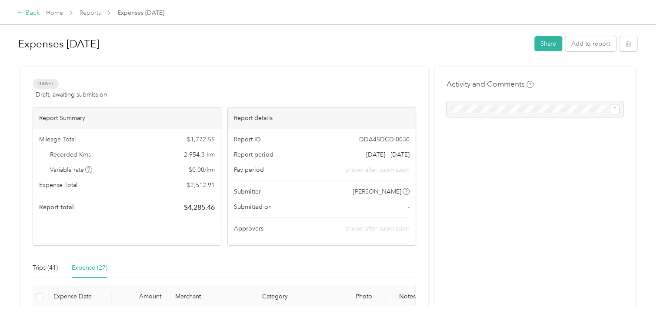
click at [19, 11] on icon at bounding box center [20, 12] width 6 height 6
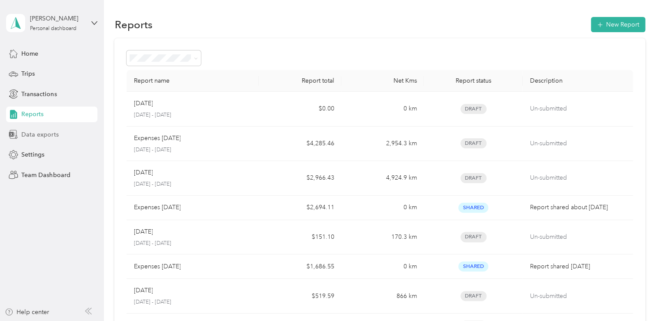
click at [36, 134] on span "Data exports" at bounding box center [39, 134] width 37 height 9
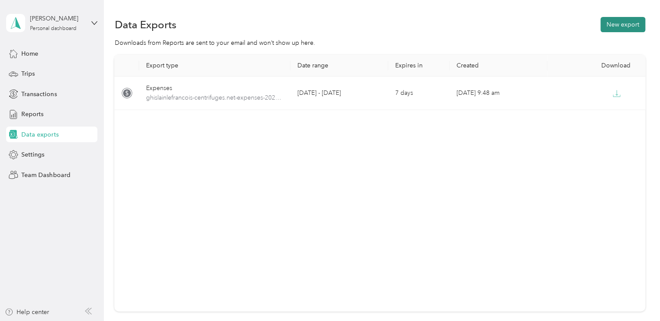
click at [616, 20] on button "New export" at bounding box center [623, 24] width 45 height 15
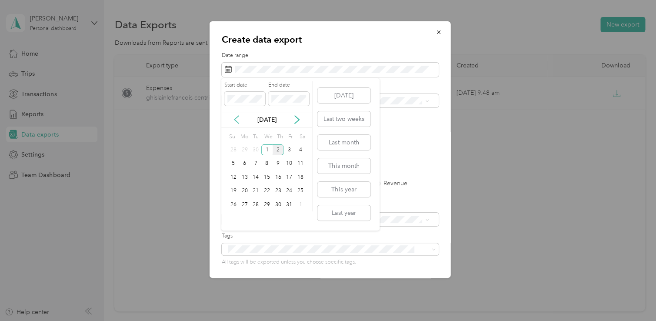
click at [237, 119] on icon at bounding box center [236, 119] width 9 height 9
click at [245, 147] on div "1" at bounding box center [244, 149] width 11 height 11
click at [254, 202] on div "30" at bounding box center [255, 204] width 11 height 11
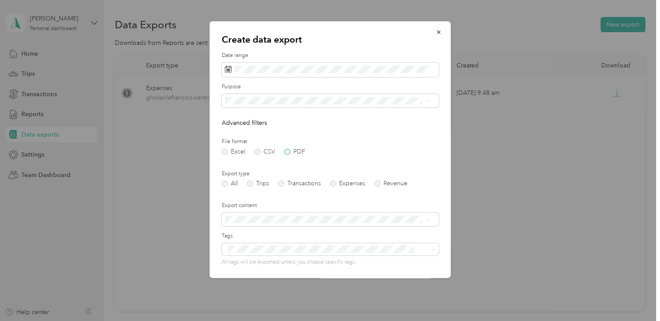
click at [287, 150] on label "PDF" at bounding box center [294, 152] width 21 height 6
click at [332, 183] on label "Expenses" at bounding box center [347, 183] width 35 height 6
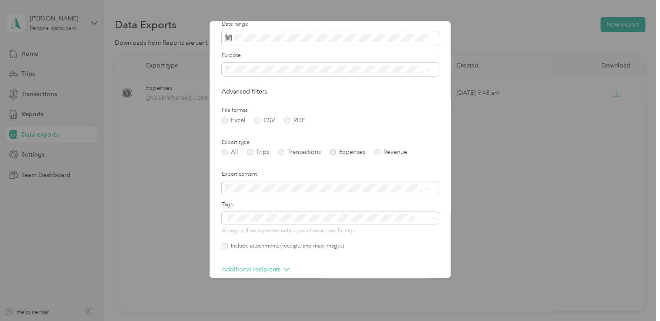
scroll to position [74, 0]
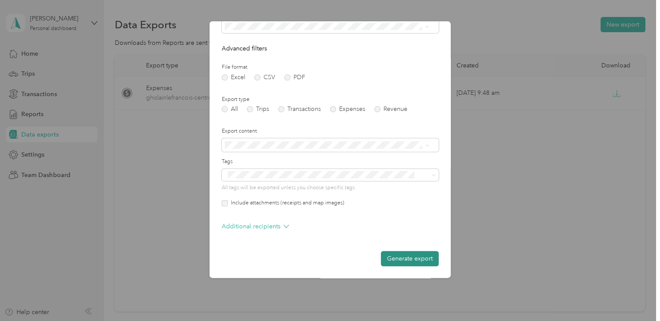
click at [407, 257] on button "Generate export" at bounding box center [410, 258] width 58 height 15
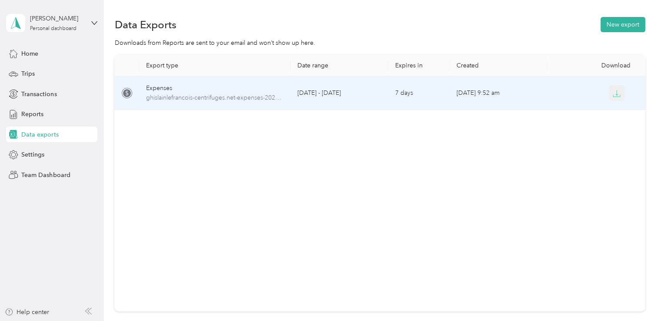
click at [613, 91] on icon "button" at bounding box center [617, 94] width 8 height 8
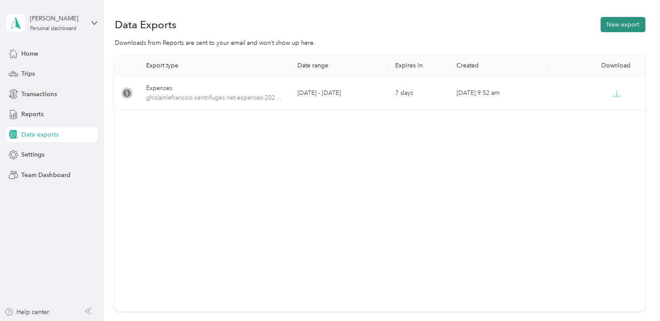
click at [616, 18] on button "New export" at bounding box center [623, 24] width 45 height 15
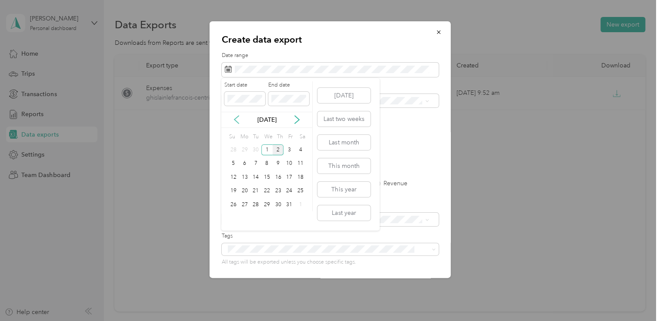
click at [234, 117] on icon at bounding box center [236, 119] width 9 height 9
click at [242, 149] on div "1" at bounding box center [244, 149] width 11 height 11
click at [256, 203] on div "30" at bounding box center [255, 204] width 11 height 11
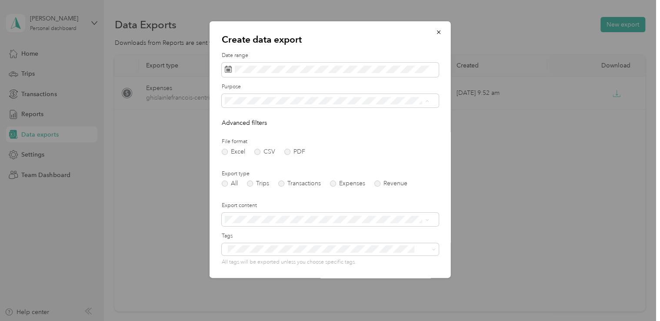
click at [265, 133] on li "Work" at bounding box center [326, 131] width 210 height 15
click at [285, 152] on label "PDF" at bounding box center [294, 152] width 21 height 6
click at [332, 184] on label "Expenses" at bounding box center [347, 183] width 35 height 6
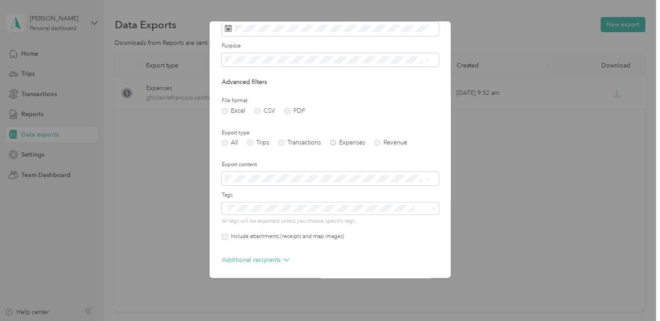
scroll to position [74, 0]
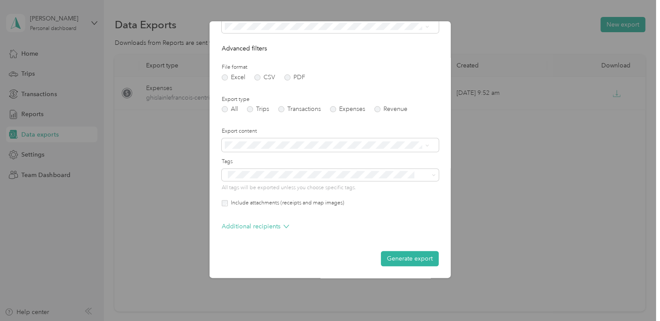
drag, startPoint x: 391, startPoint y: 260, endPoint x: 383, endPoint y: 258, distance: 8.0
click at [390, 258] on button "Generate export" at bounding box center [410, 258] width 58 height 15
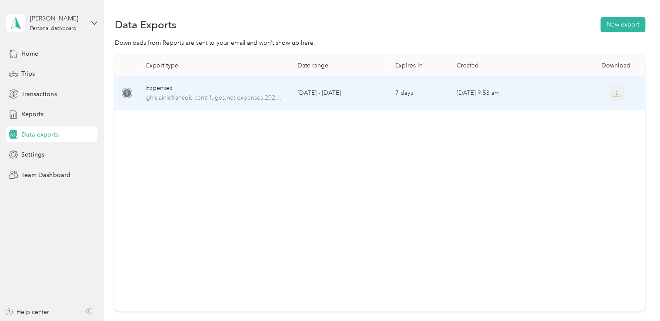
click at [613, 90] on icon "button" at bounding box center [617, 94] width 8 height 8
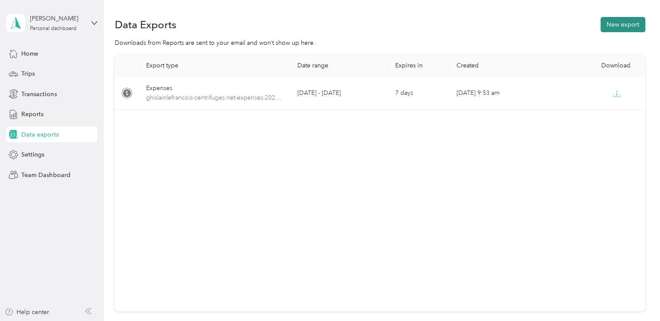
click at [616, 22] on button "New export" at bounding box center [623, 24] width 45 height 15
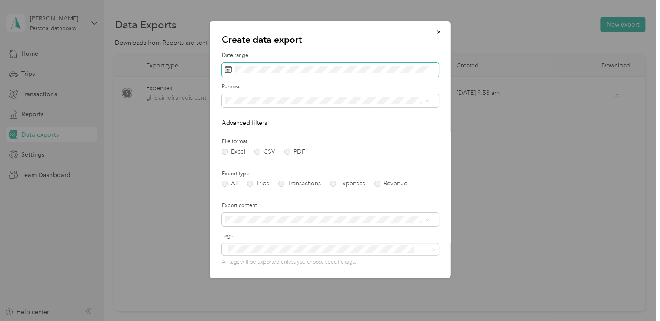
click at [310, 73] on span at bounding box center [330, 70] width 217 height 15
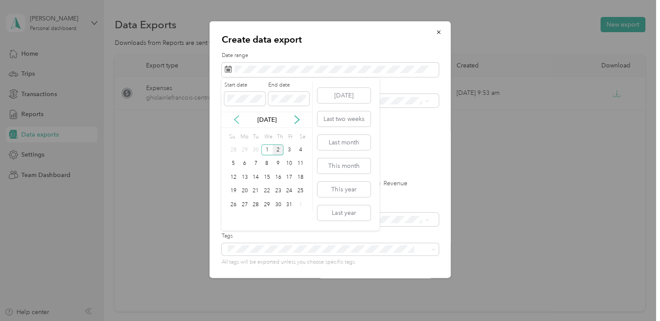
click at [237, 117] on icon at bounding box center [236, 120] width 4 height 8
click at [243, 148] on div "1" at bounding box center [244, 149] width 11 height 11
click at [254, 203] on div "30" at bounding box center [255, 204] width 11 height 11
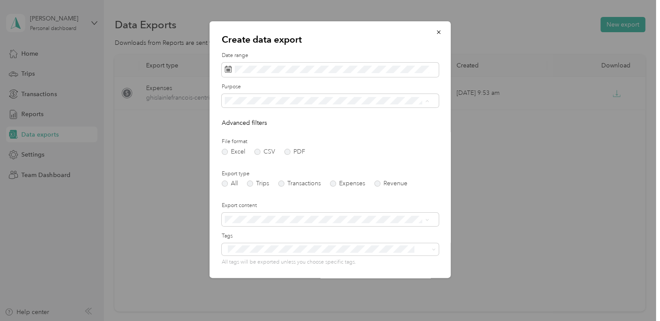
click at [257, 132] on div "Work" at bounding box center [326, 131] width 198 height 9
click at [285, 150] on label "PDF" at bounding box center [294, 152] width 21 height 6
click at [425, 98] on span at bounding box center [427, 100] width 4 height 7
click at [425, 101] on icon at bounding box center [427, 101] width 4 height 4
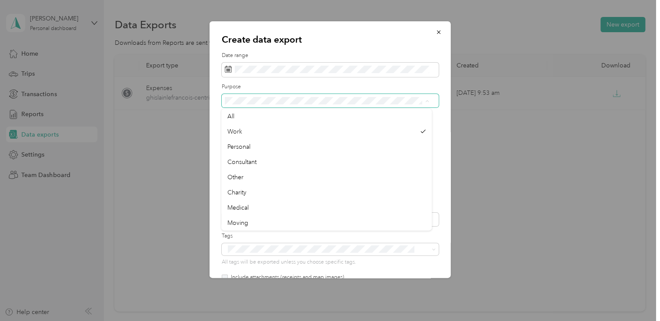
click at [425, 101] on icon at bounding box center [427, 101] width 4 height 4
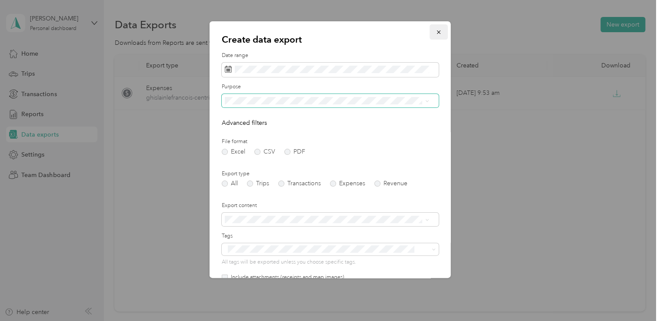
click at [436, 31] on icon "button" at bounding box center [439, 32] width 6 height 6
